Goal: Transaction & Acquisition: Obtain resource

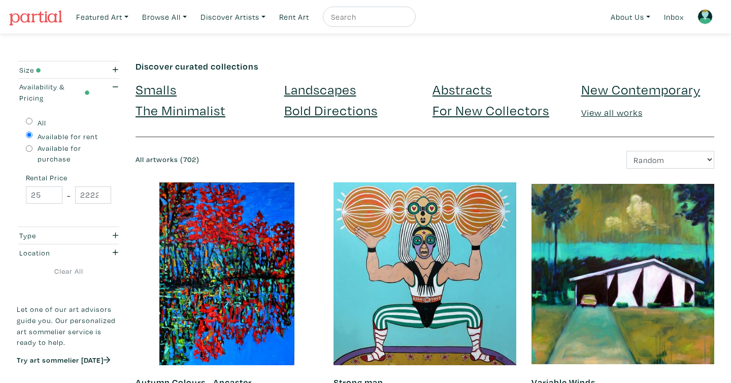
click at [701, 16] on img at bounding box center [704, 16] width 15 height 15
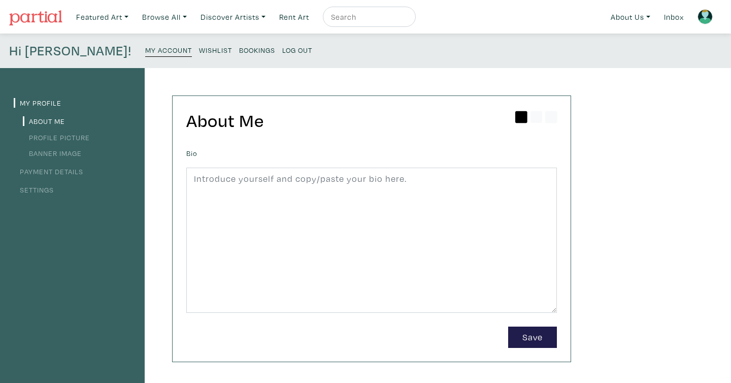
click at [199, 46] on small "Wishlist" at bounding box center [215, 50] width 33 height 10
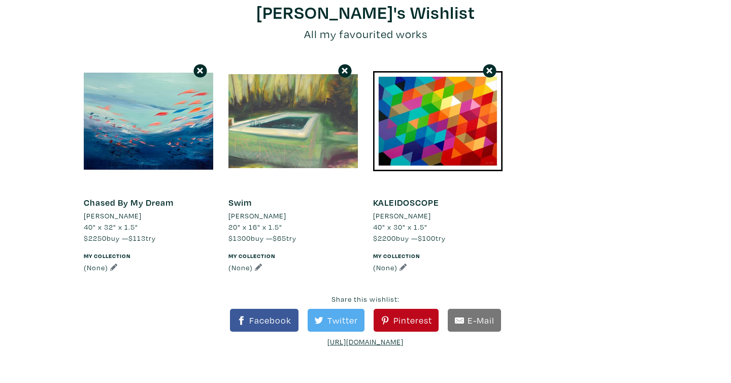
scroll to position [105, 0]
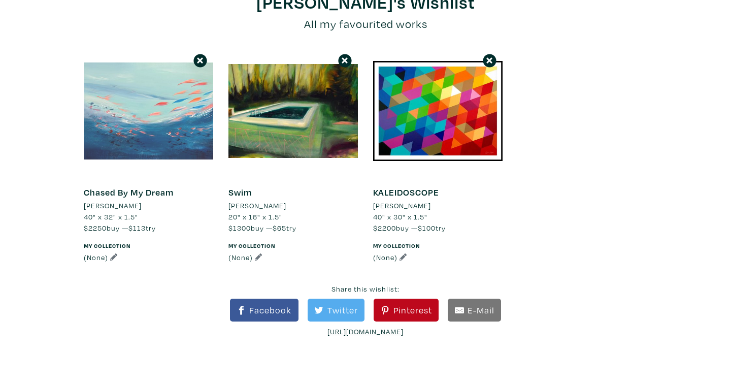
click at [168, 131] on div at bounding box center [148, 110] width 129 height 129
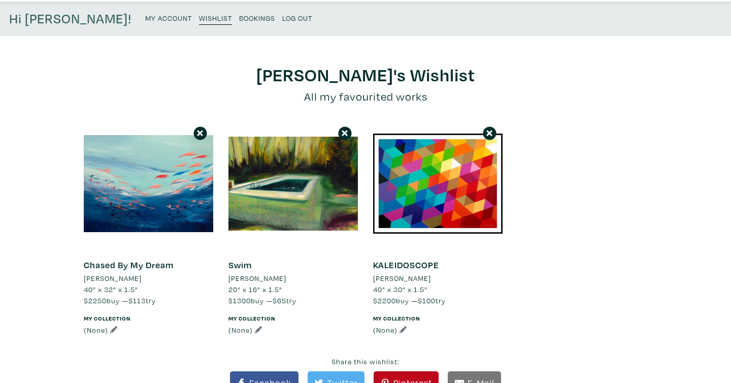
scroll to position [29, 0]
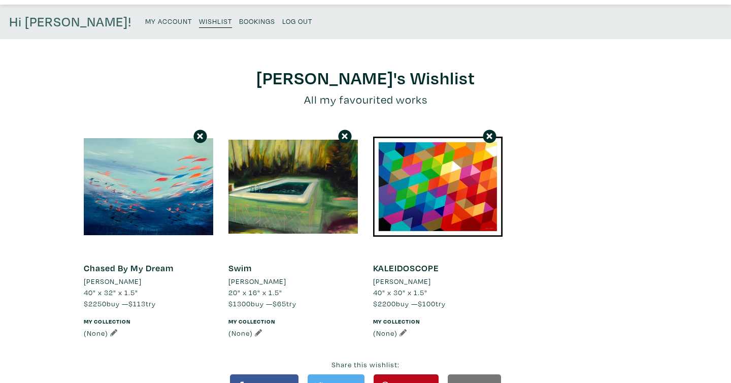
click at [346, 138] on icon at bounding box center [344, 136] width 6 height 6
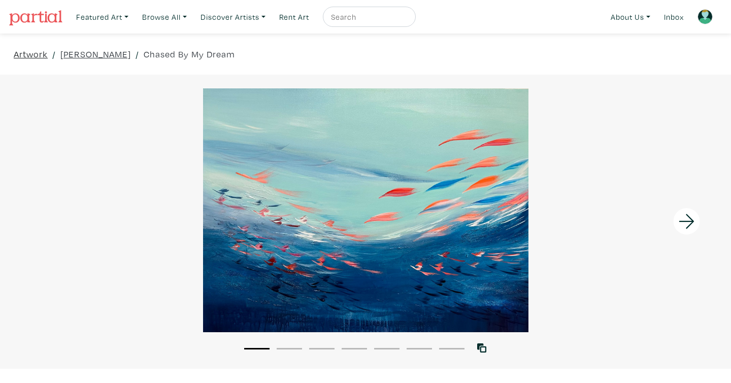
click at [34, 57] on link "Artwork" at bounding box center [31, 54] width 34 height 14
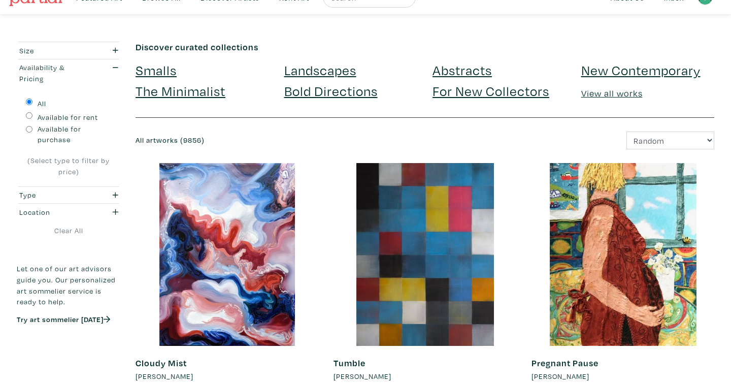
scroll to position [21, 0]
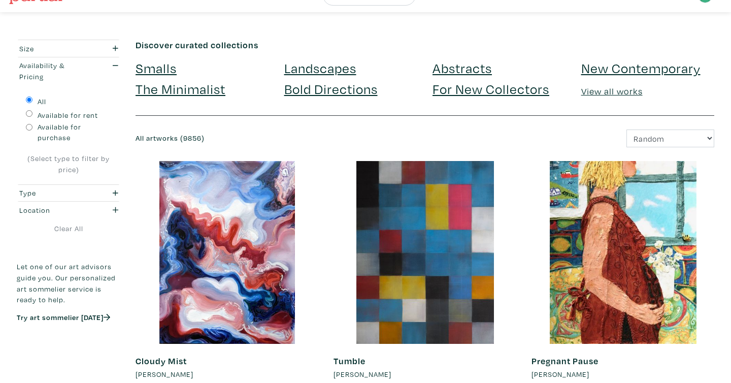
click at [29, 112] on input "Available for rent" at bounding box center [29, 113] width 7 height 7
radio input "true"
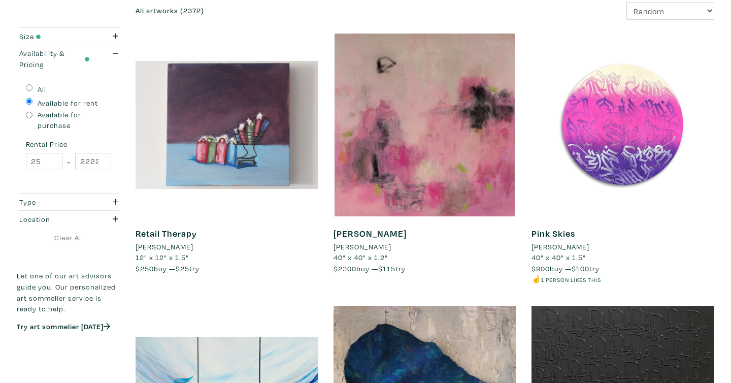
scroll to position [144, 0]
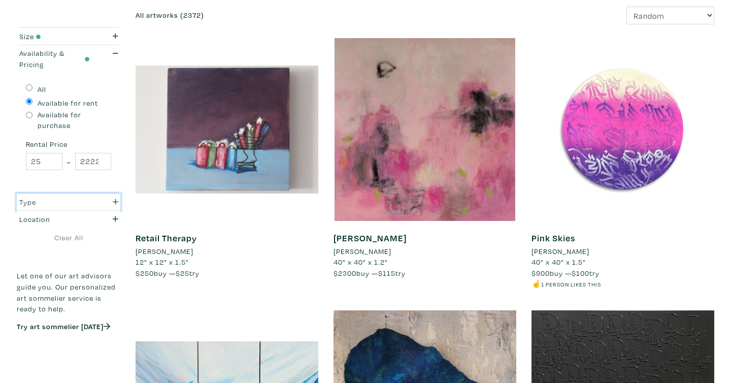
click at [59, 206] on div "Type" at bounding box center [54, 201] width 71 height 11
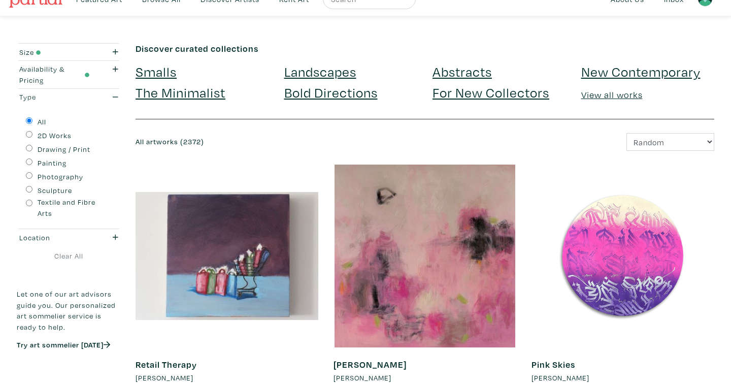
scroll to position [0, 0]
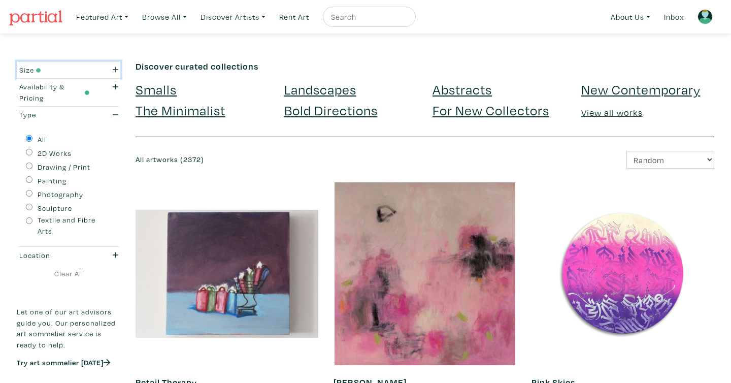
click at [77, 72] on div "Size" at bounding box center [54, 69] width 71 height 11
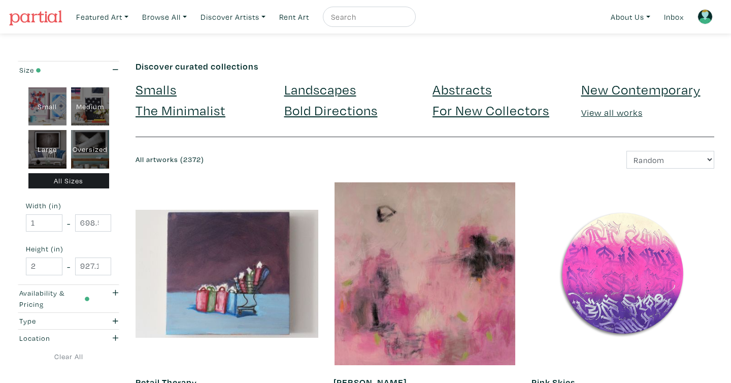
click at [85, 142] on div "Oversized" at bounding box center [90, 149] width 38 height 39
type input "48"
type input "400"
type input "48"
type input "121"
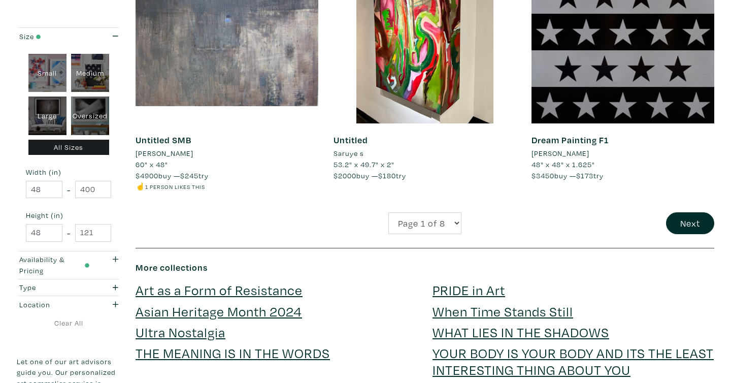
scroll to position [2166, 0]
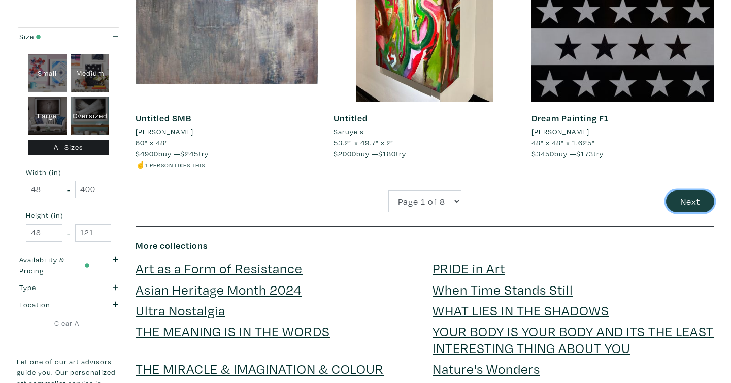
click at [691, 205] on button "Next" at bounding box center [690, 201] width 48 height 22
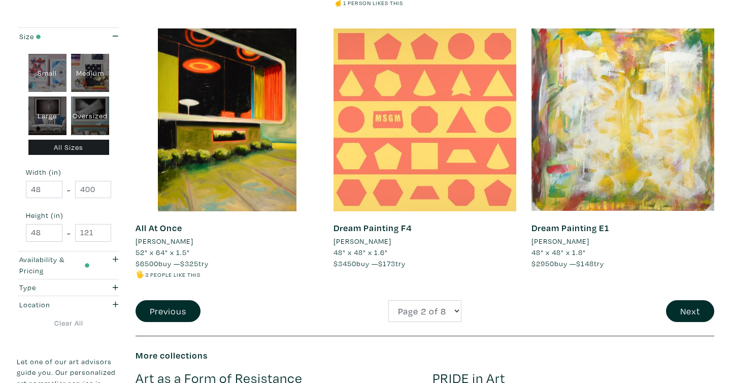
scroll to position [2057, 0]
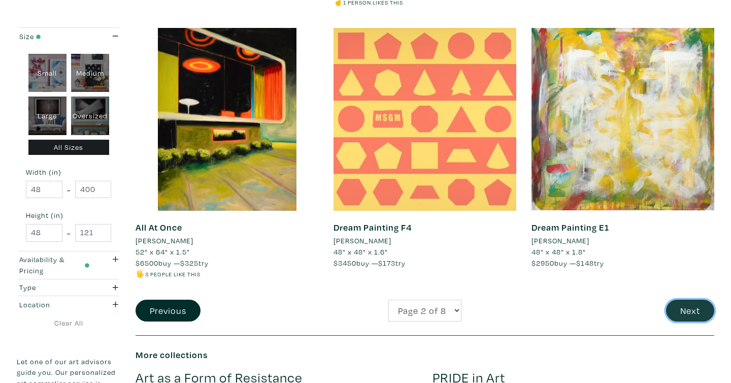
click at [694, 303] on button "Next" at bounding box center [690, 310] width 48 height 22
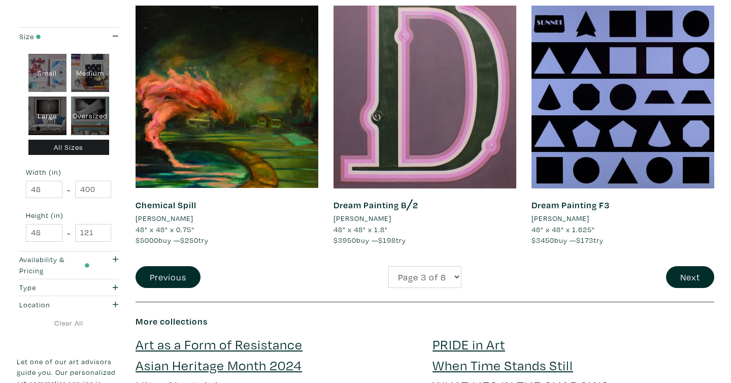
scroll to position [2072, 0]
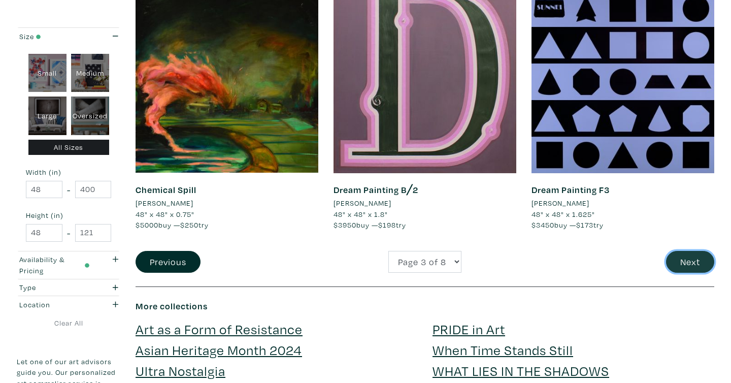
click at [700, 263] on button "Next" at bounding box center [690, 262] width 48 height 22
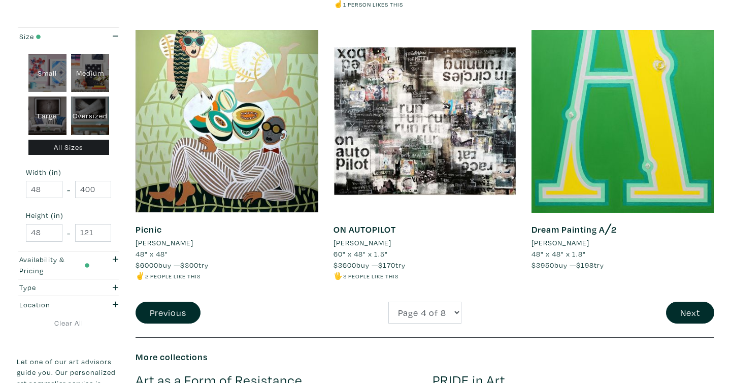
scroll to position [2092, 0]
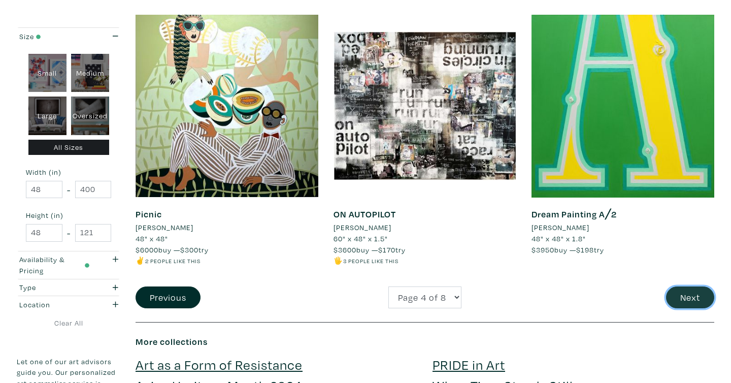
click at [692, 286] on button "Next" at bounding box center [690, 297] width 48 height 22
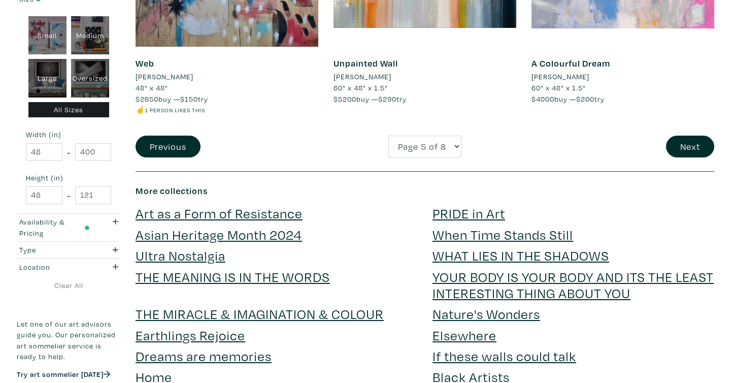
scroll to position [2277, 0]
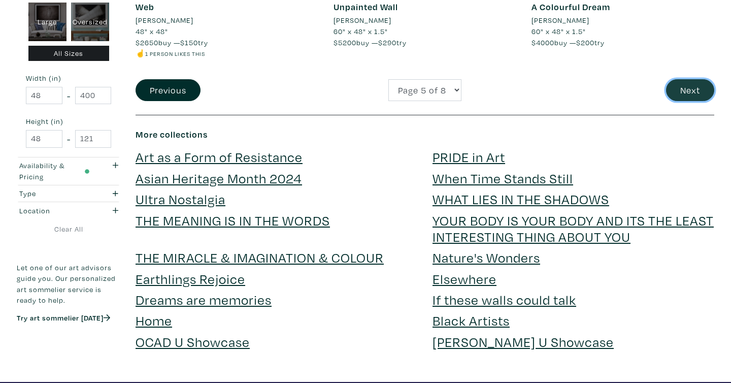
click at [678, 89] on button "Next" at bounding box center [690, 90] width 48 height 22
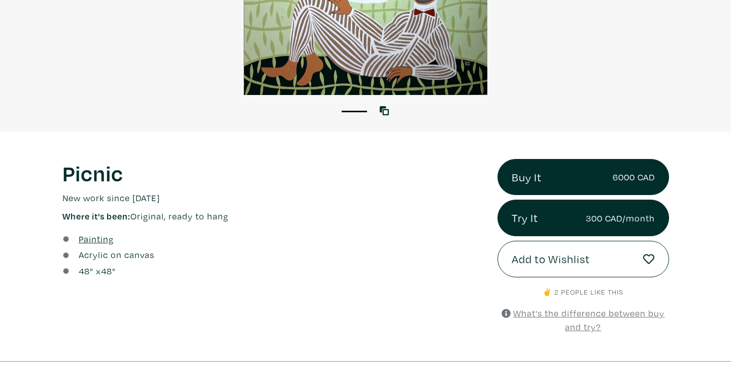
scroll to position [280, 0]
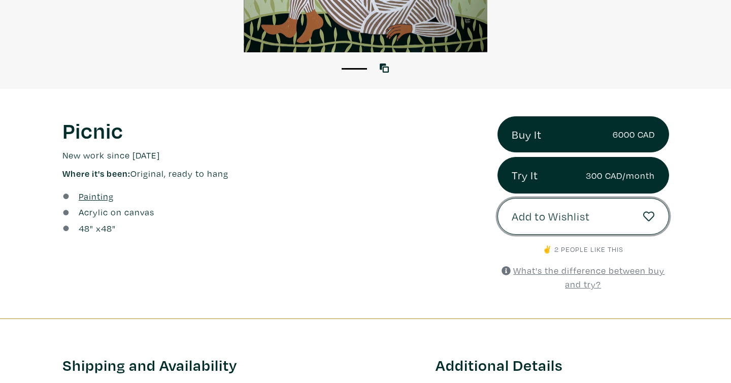
click at [571, 214] on span "Add to Wishlist" at bounding box center [550, 216] width 78 height 17
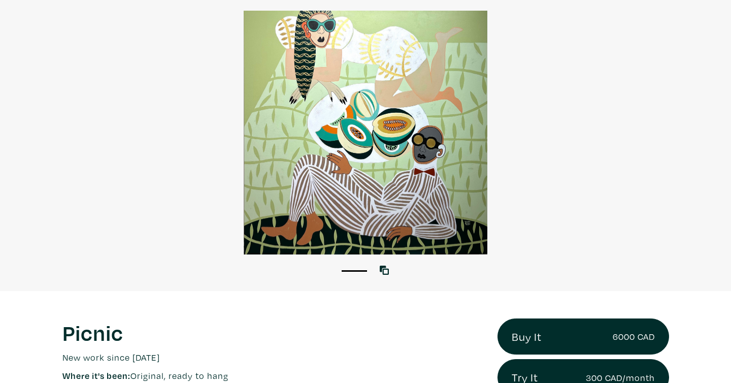
scroll to position [0, 0]
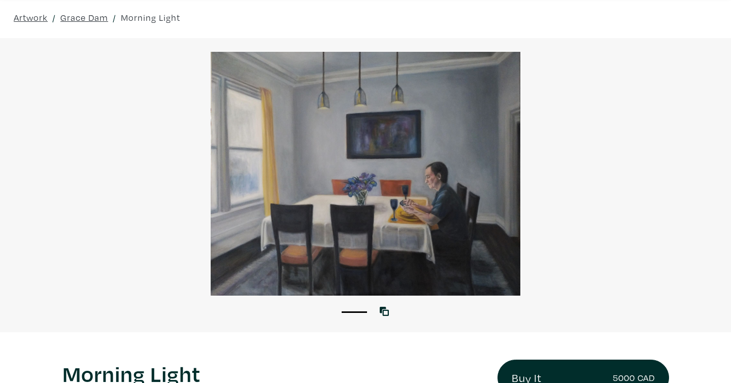
scroll to position [38, 0]
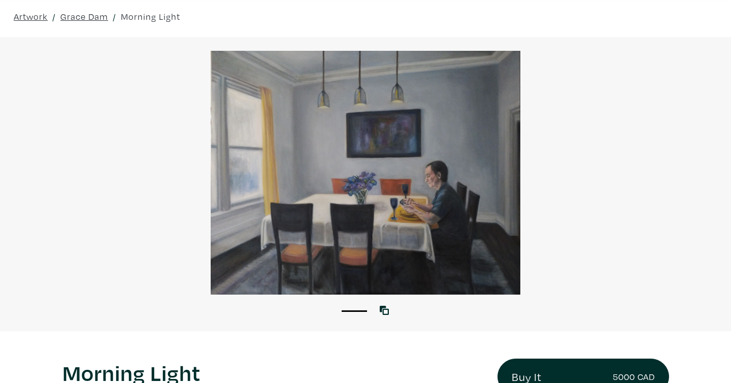
click at [383, 186] on div at bounding box center [365, 173] width 731 height 244
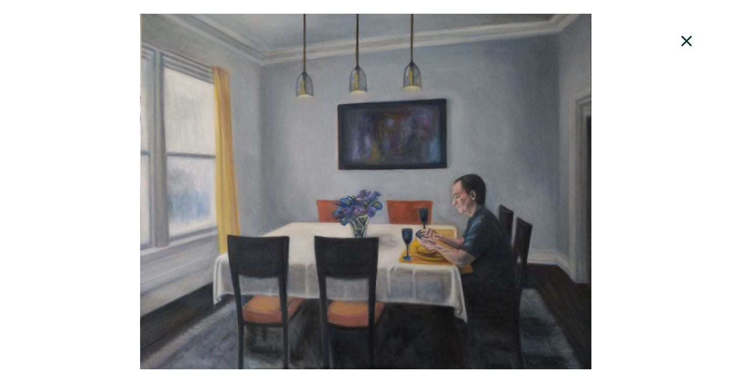
scroll to position [413, 0]
click at [682, 45] on icon at bounding box center [686, 41] width 11 height 11
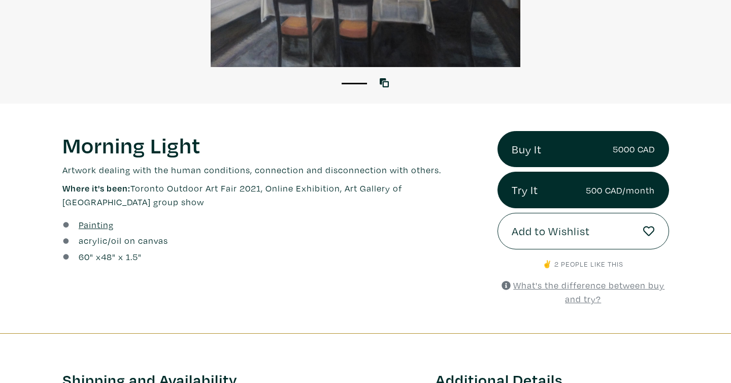
scroll to position [263, 0]
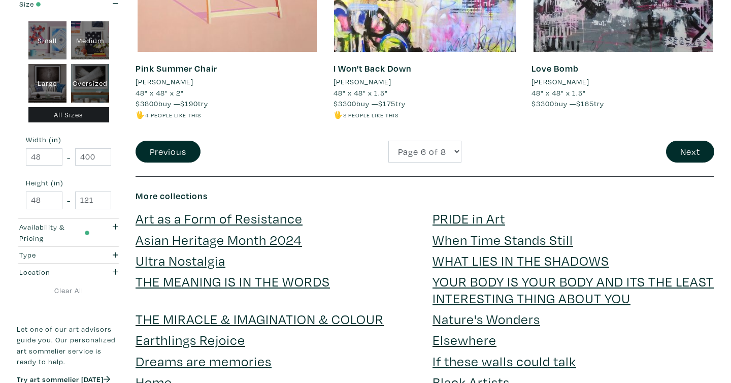
scroll to position [2192, 0]
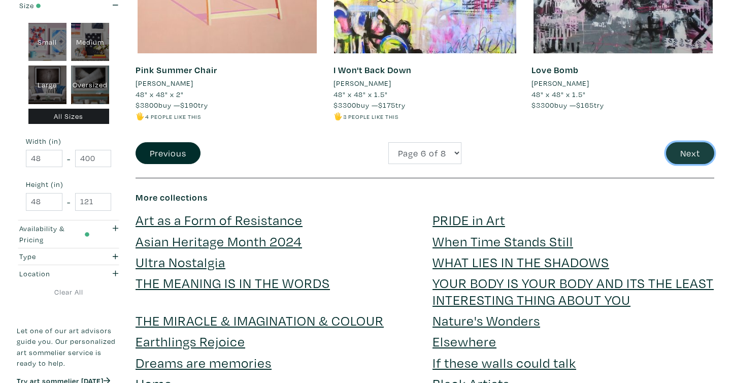
click at [700, 151] on button "Next" at bounding box center [690, 153] width 48 height 22
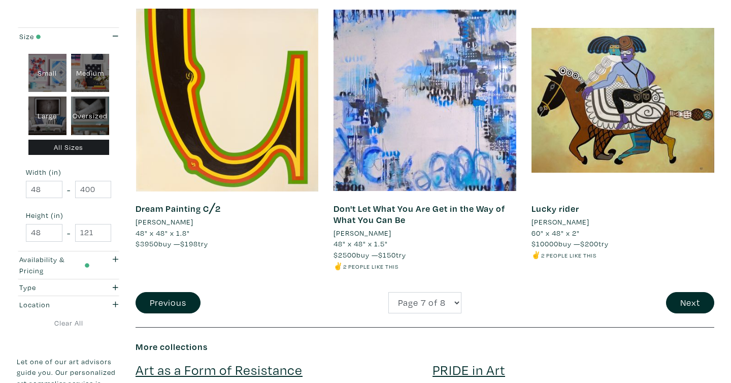
scroll to position [2106, 0]
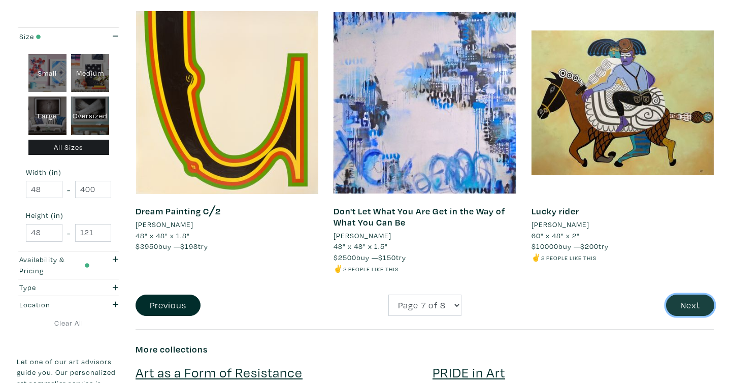
click at [686, 299] on button "Next" at bounding box center [690, 305] width 48 height 22
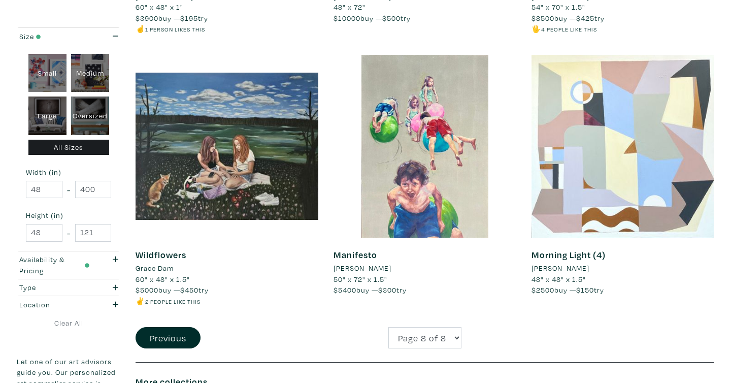
scroll to position [661, 0]
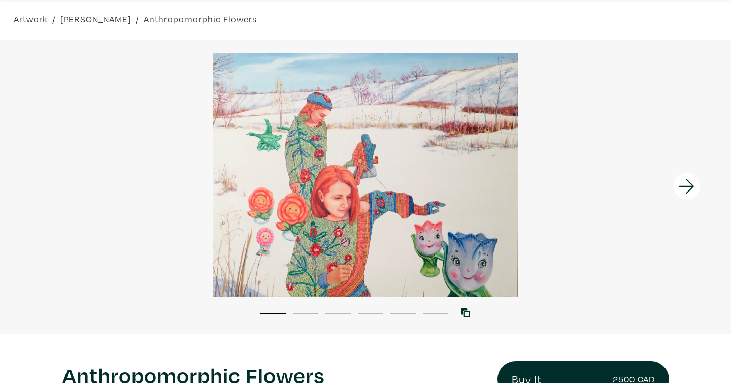
scroll to position [41, 0]
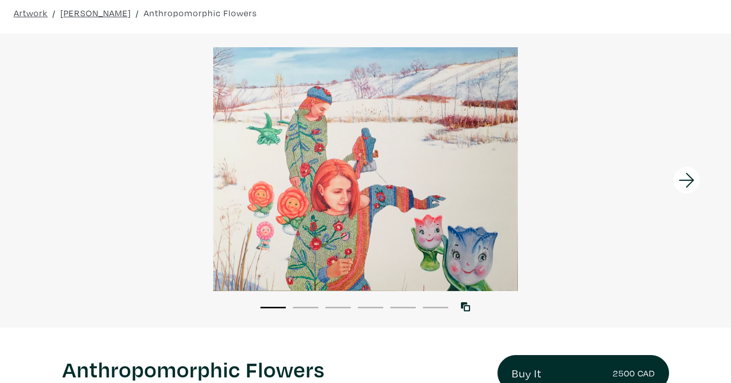
click at [359, 156] on div at bounding box center [365, 169] width 731 height 244
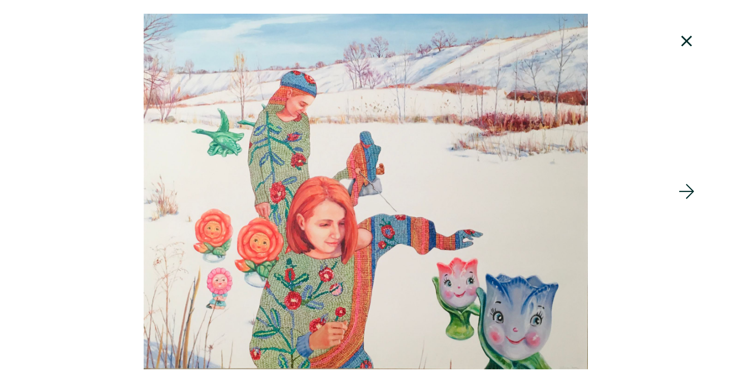
scroll to position [17, 0]
click at [688, 40] on icon at bounding box center [686, 41] width 11 height 11
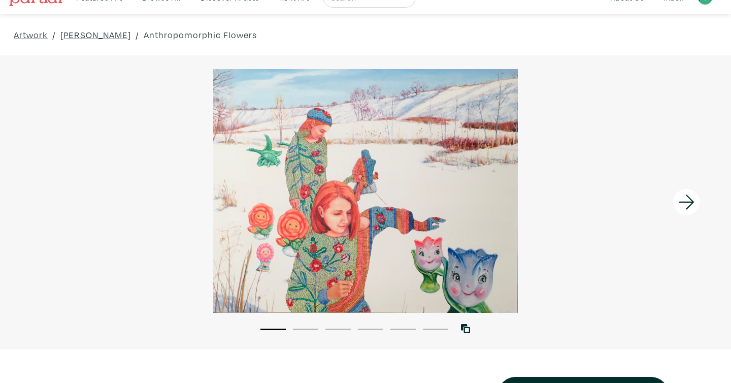
scroll to position [0, 0]
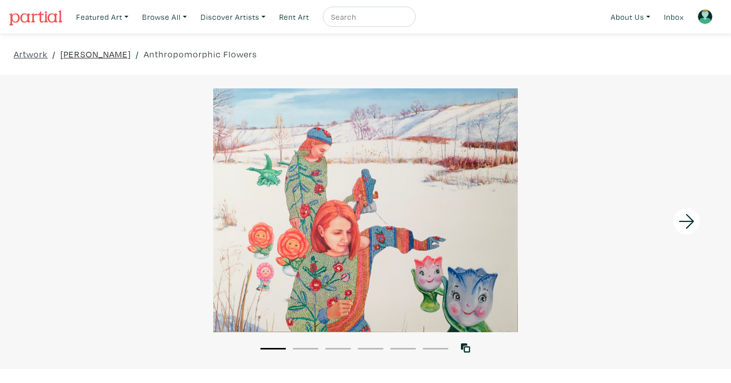
click at [95, 54] on link "Valerie Carew" at bounding box center [95, 54] width 71 height 14
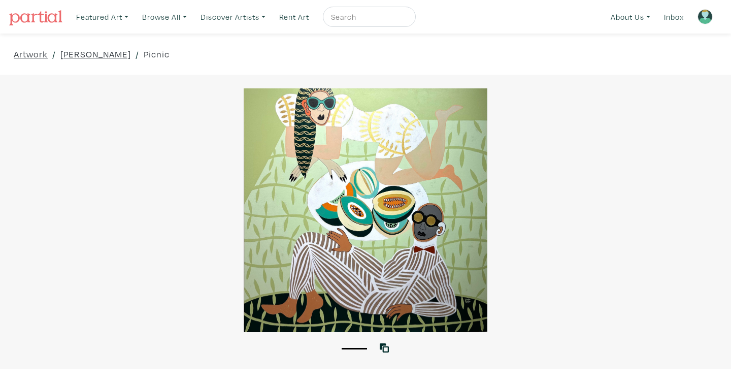
click at [82, 56] on link "[PERSON_NAME]" at bounding box center [95, 54] width 71 height 14
